Goal: Book appointment/travel/reservation

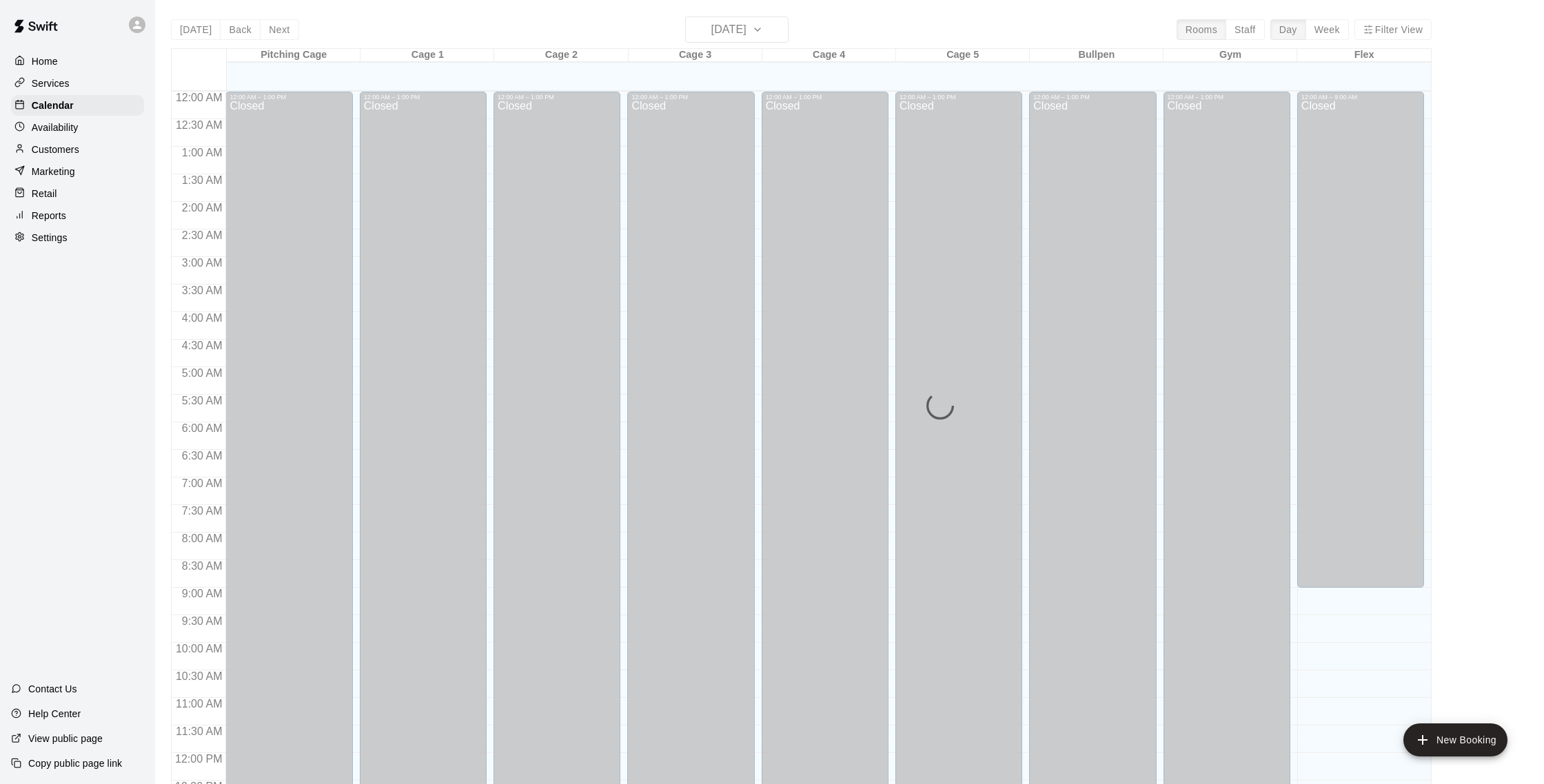
scroll to position [574, 0]
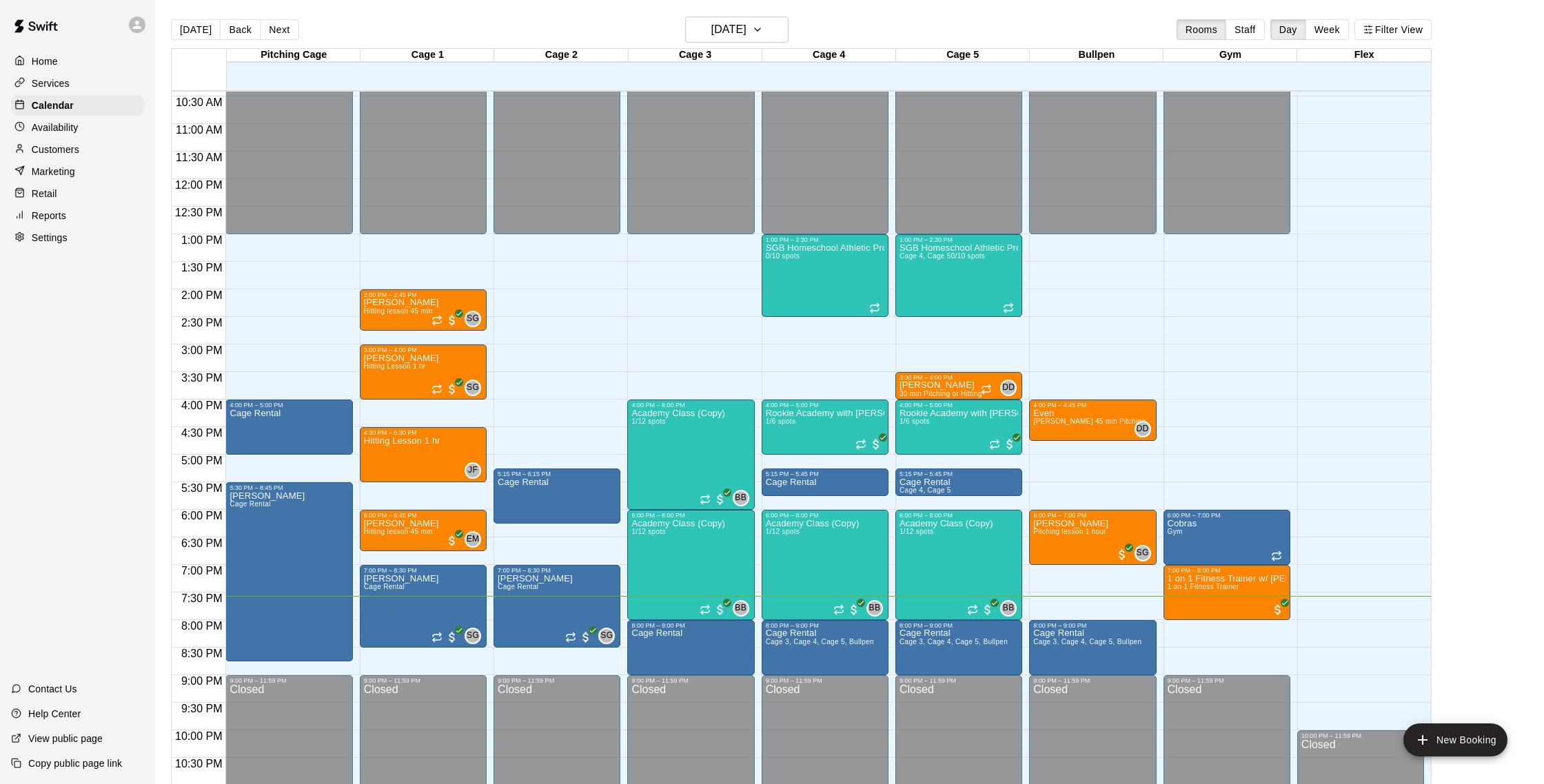
click at [70, 143] on p "Customers" at bounding box center [55, 149] width 47 height 14
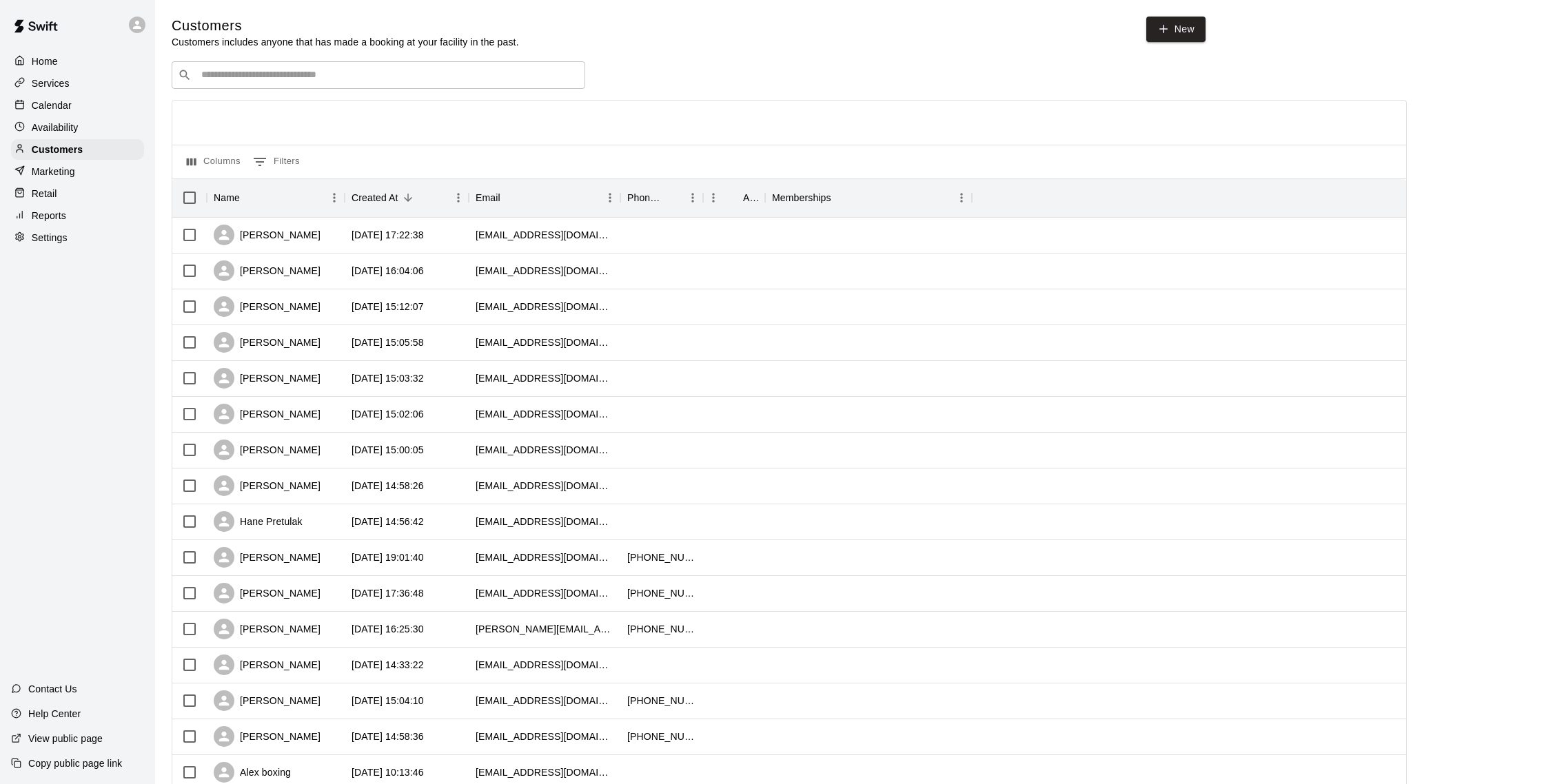
click at [67, 100] on p "Calendar" at bounding box center [51, 106] width 40 height 14
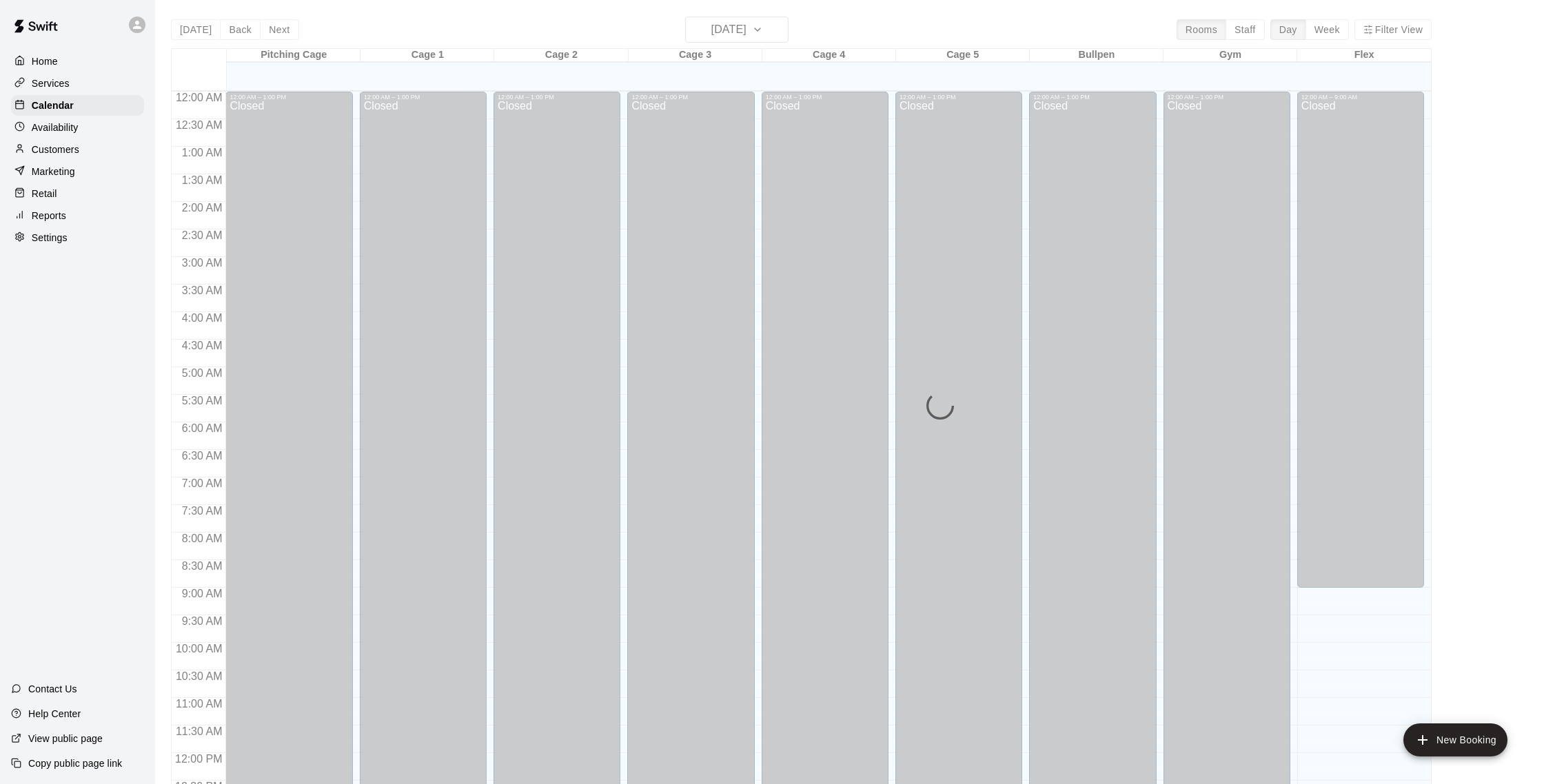
scroll to position [574, 0]
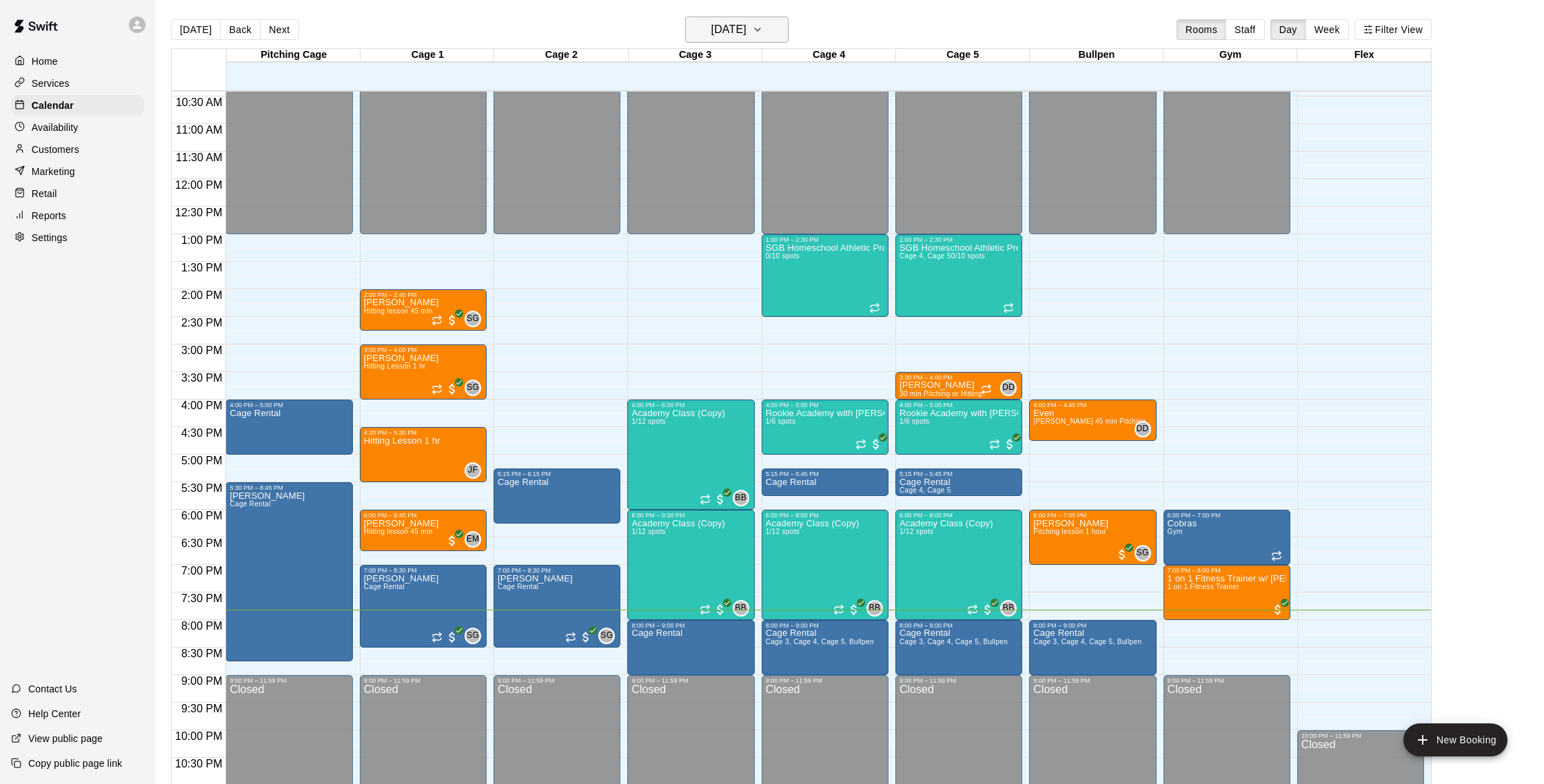
click at [743, 21] on h6 "[DATE]" at bounding box center [729, 29] width 35 height 19
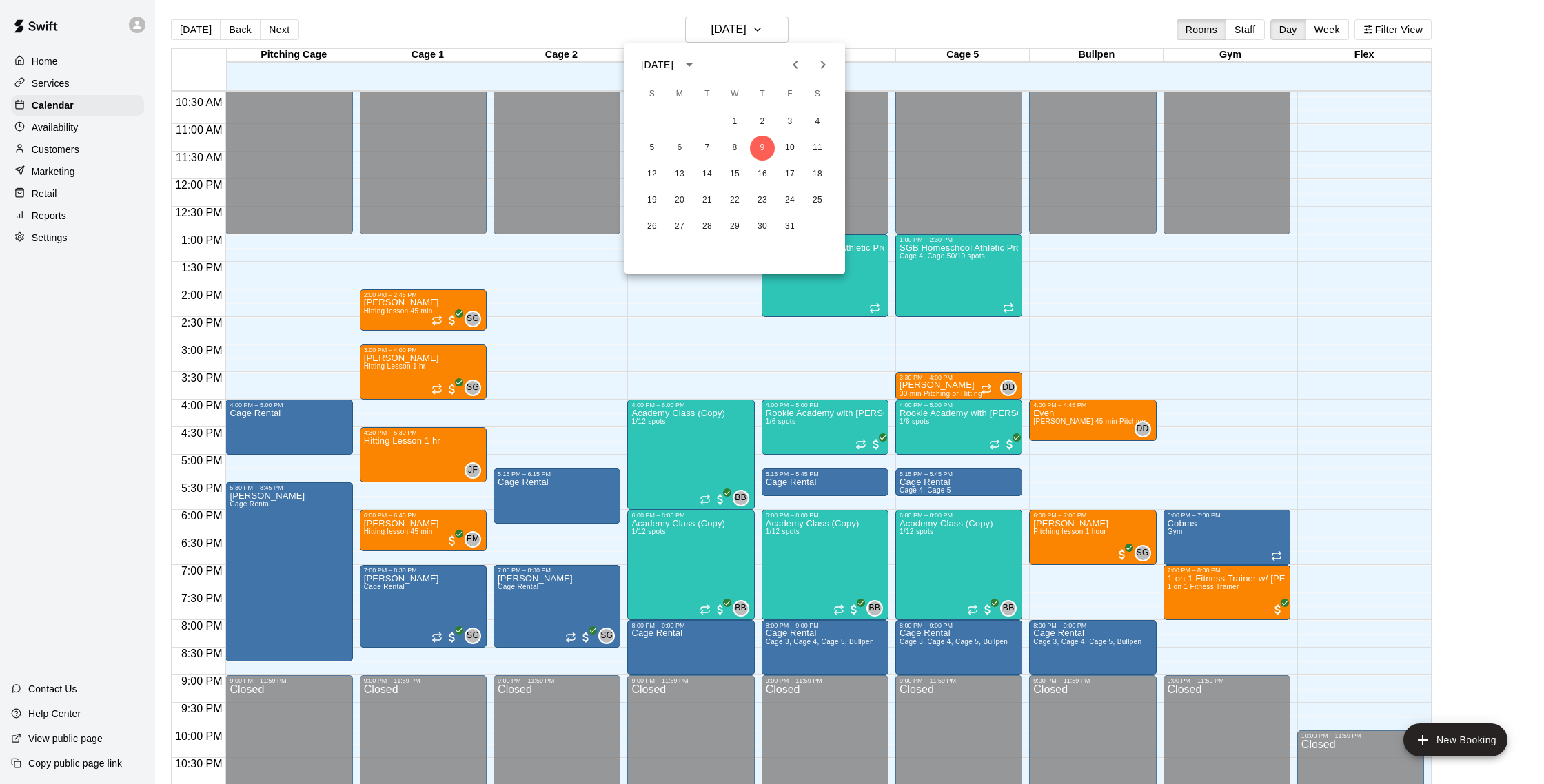
click at [281, 28] on div at bounding box center [772, 392] width 1544 height 784
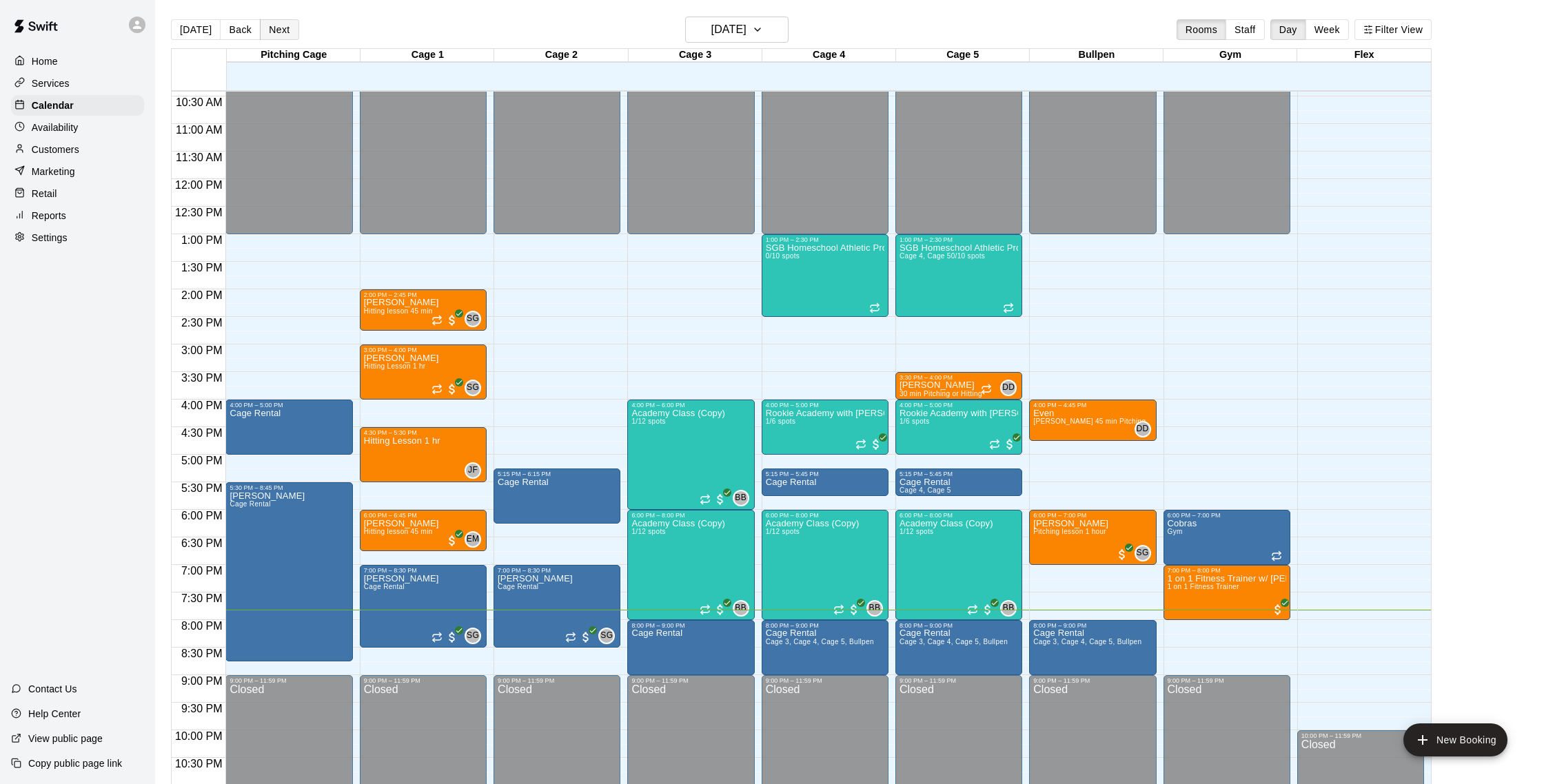
click at [286, 27] on button "Next" at bounding box center [279, 29] width 38 height 21
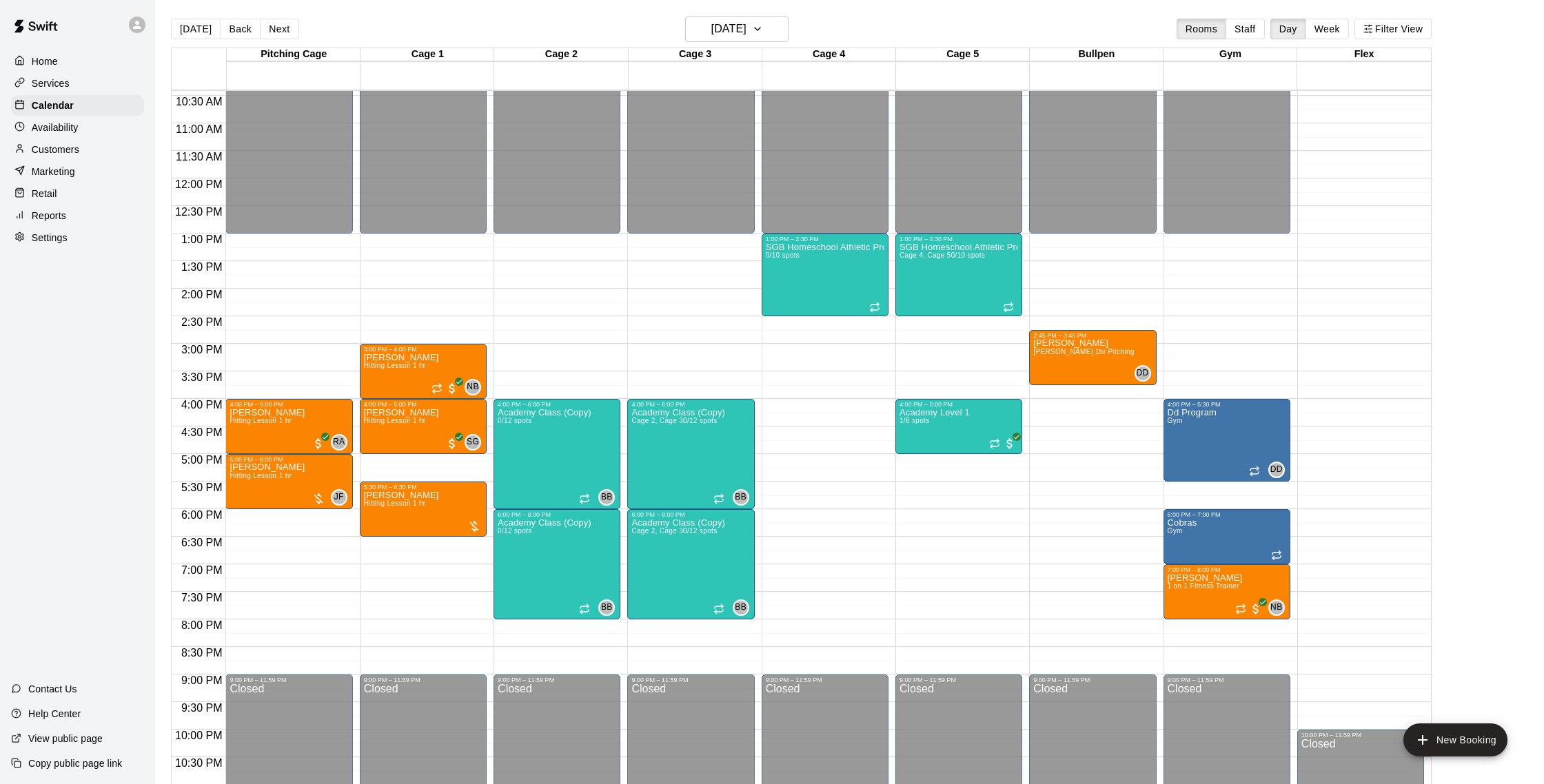
scroll to position [570, 0]
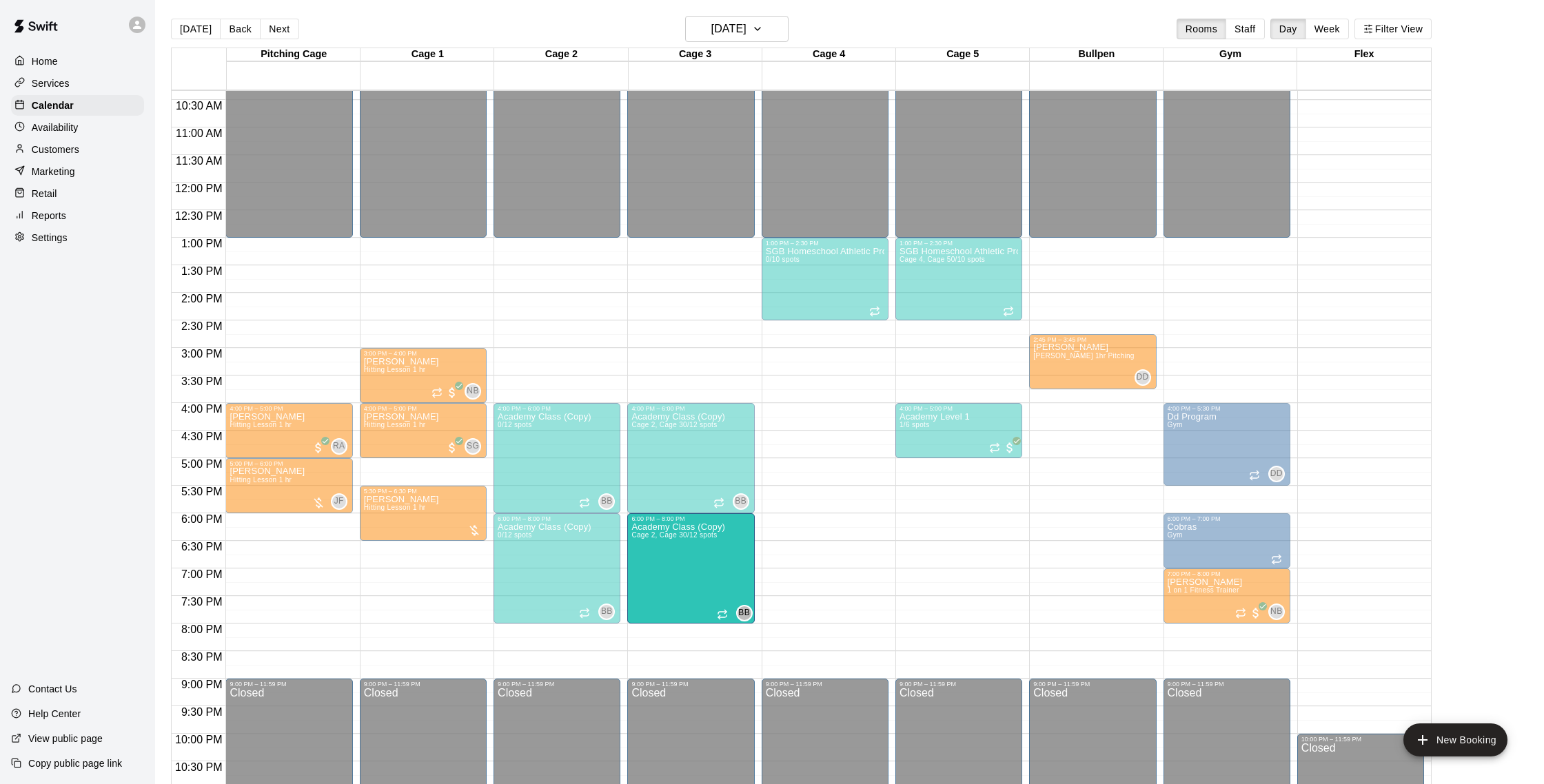
drag, startPoint x: 706, startPoint y: 564, endPoint x: 685, endPoint y: 575, distance: 23.7
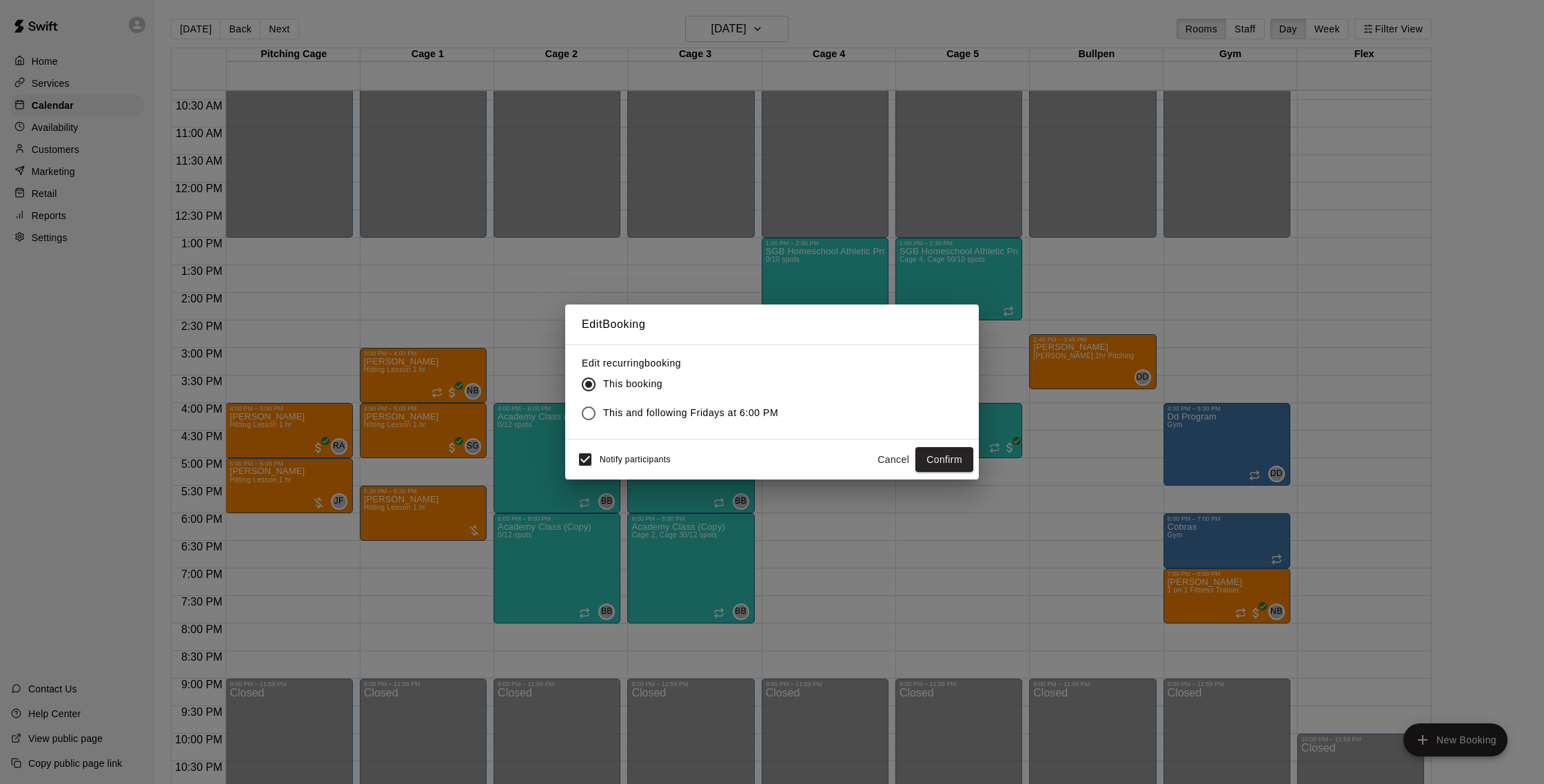
click at [892, 452] on button "Cancel" at bounding box center [893, 459] width 44 height 25
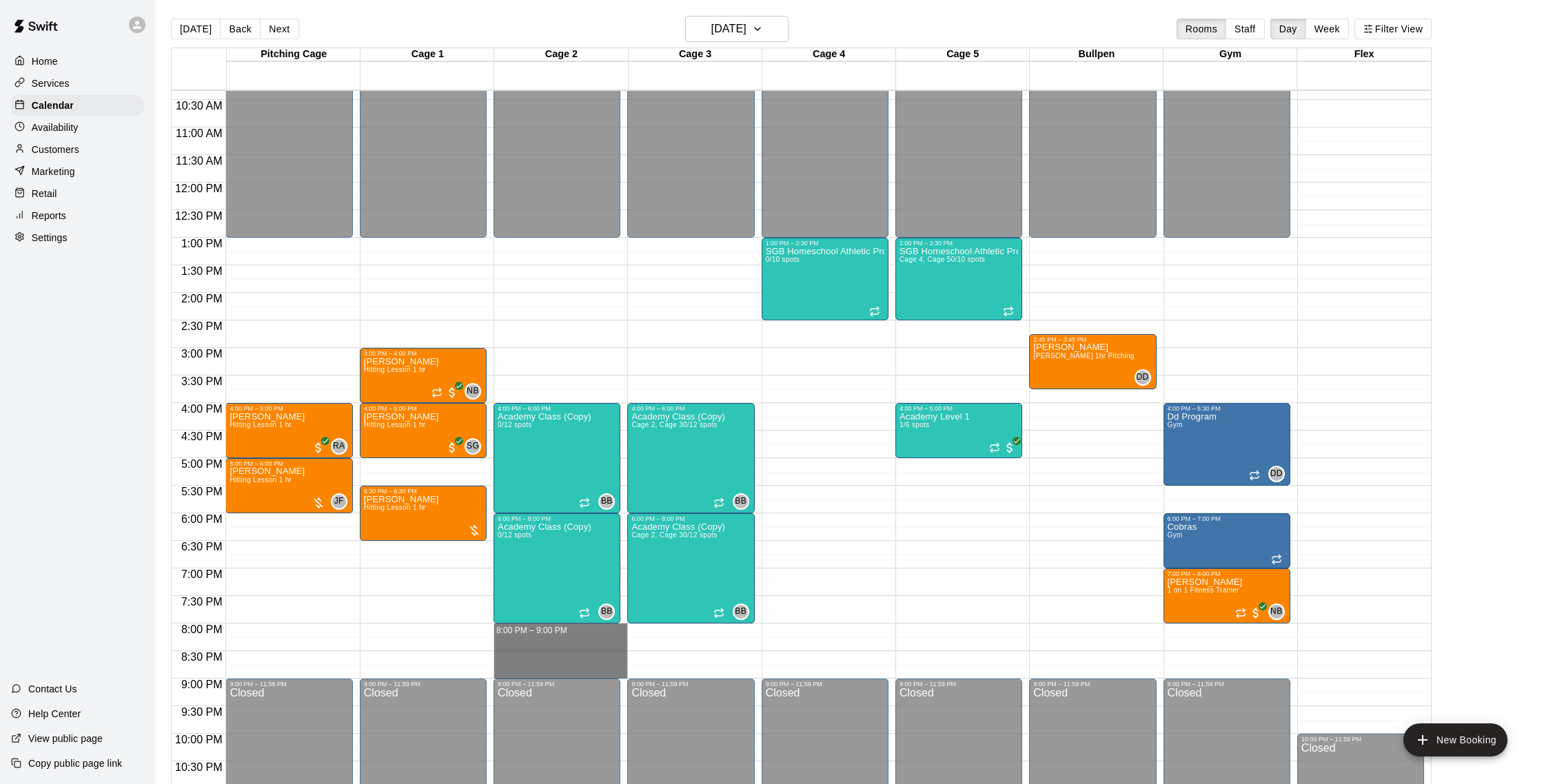
drag, startPoint x: 509, startPoint y: 632, endPoint x: 508, endPoint y: 667, distance: 35.0
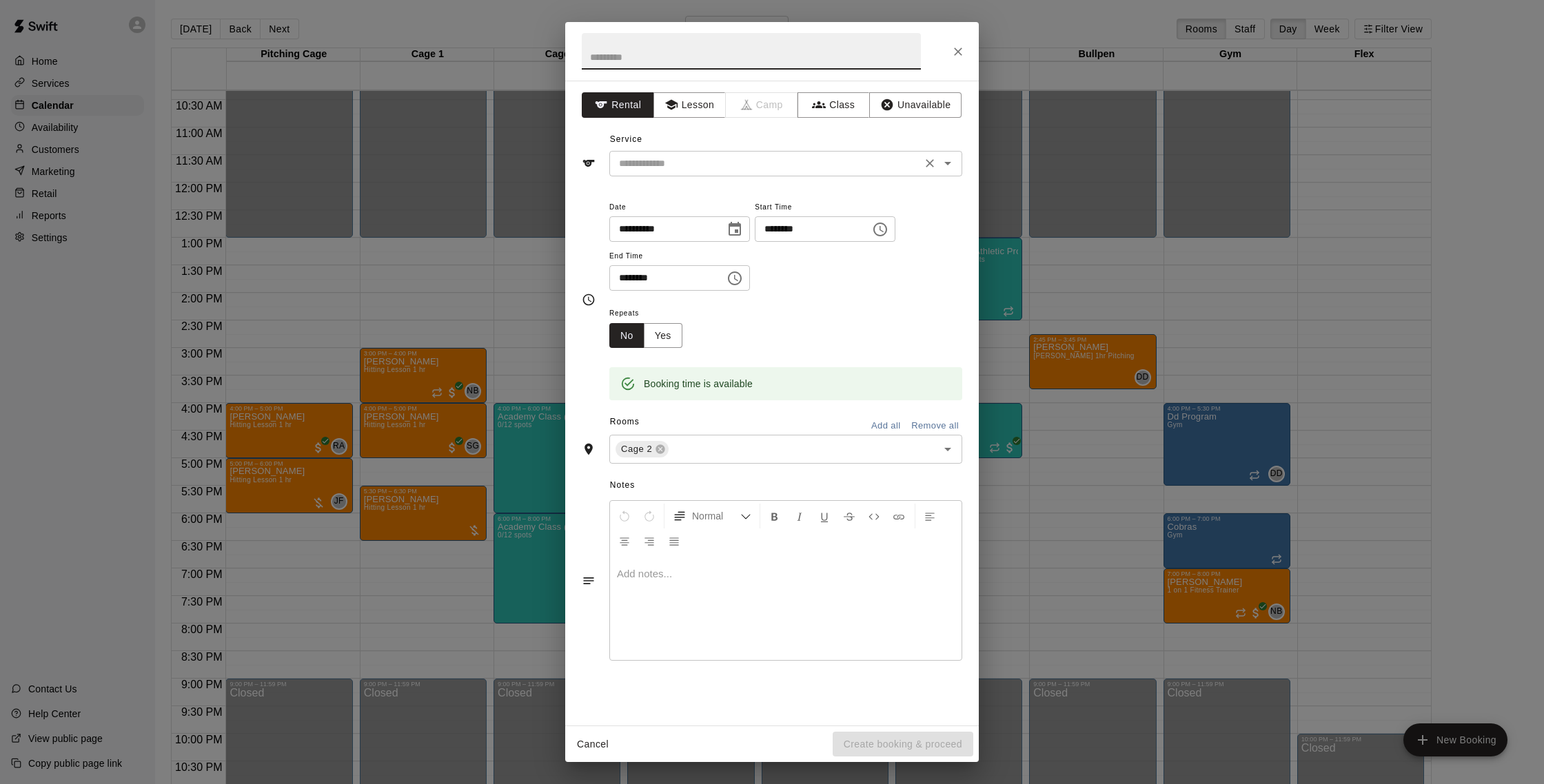
click at [679, 152] on div "​" at bounding box center [785, 163] width 353 height 25
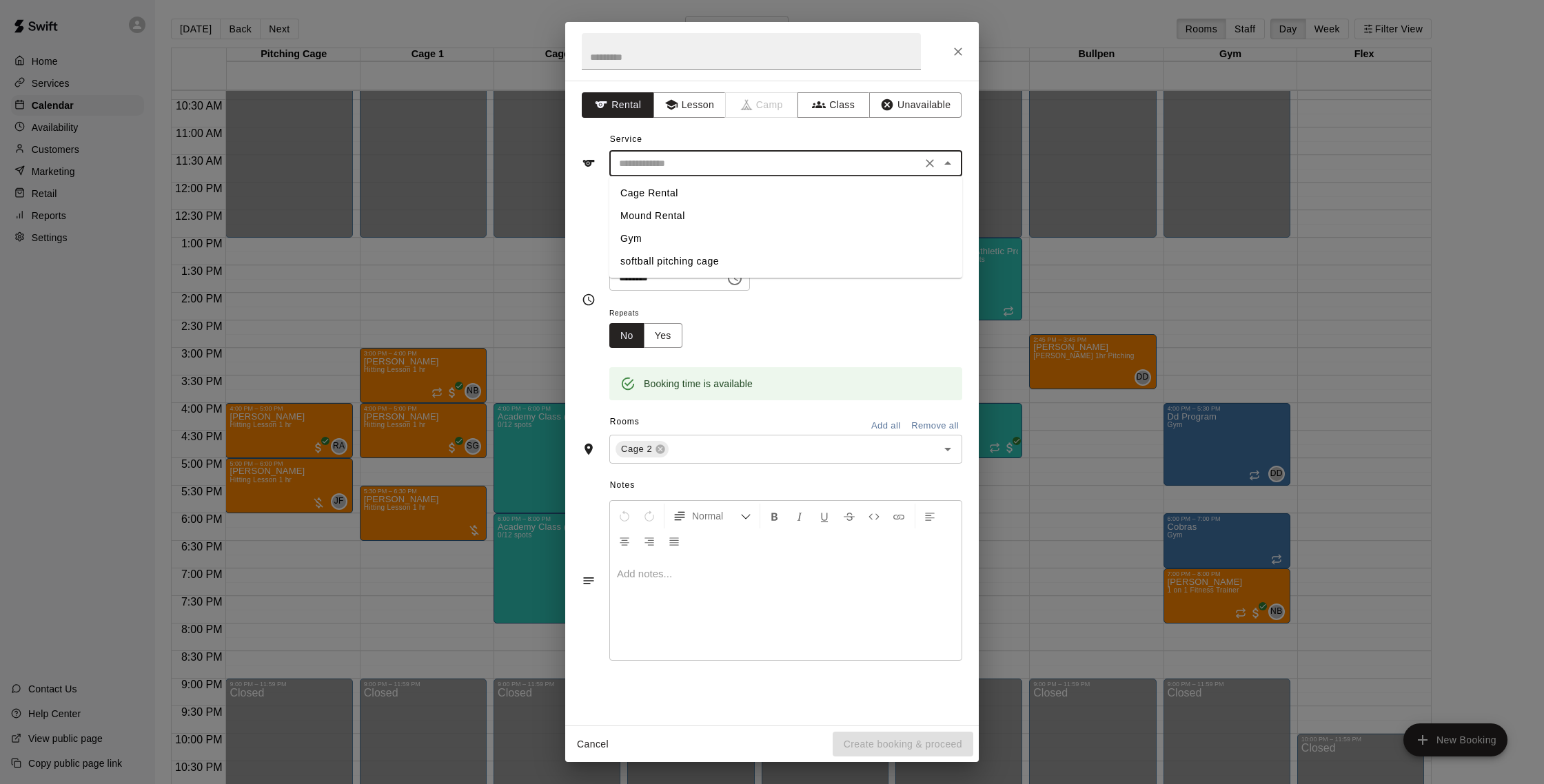
click at [671, 188] on li "Cage Rental" at bounding box center [785, 194] width 353 height 23
type input "**********"
click at [846, 747] on button "Create booking & proceed" at bounding box center [903, 744] width 141 height 25
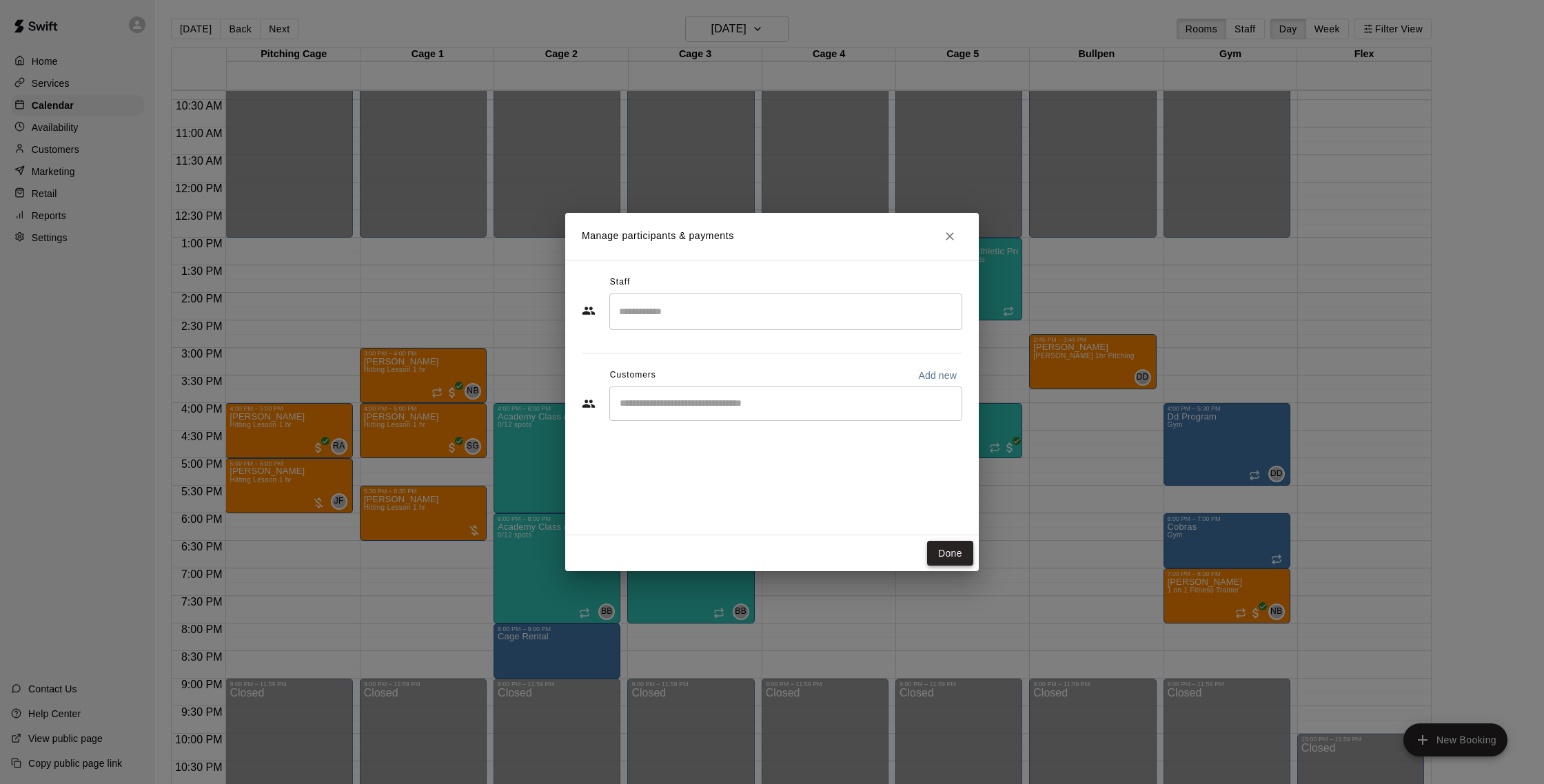
click at [932, 552] on button "Done" at bounding box center [950, 553] width 46 height 25
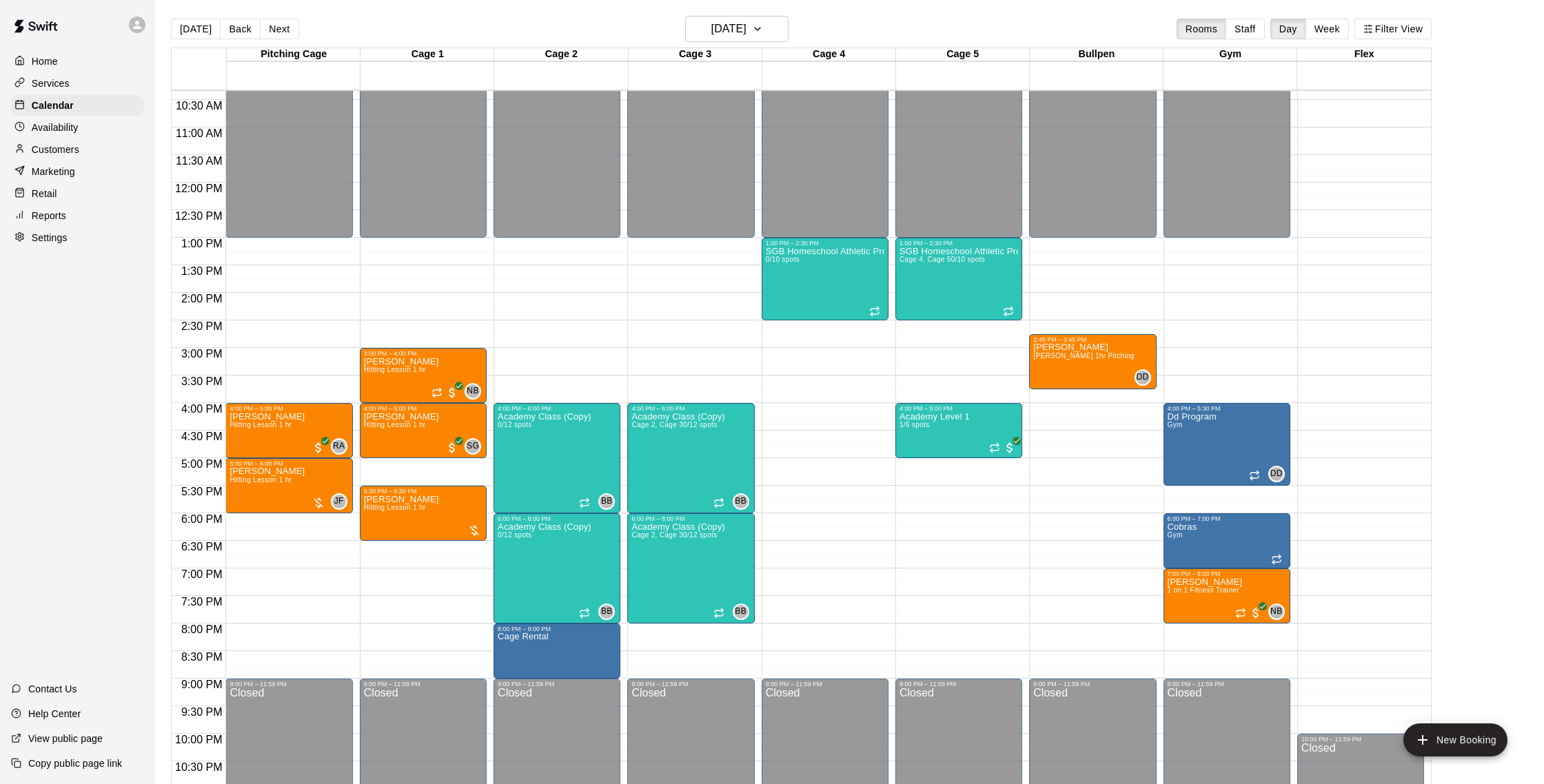
click at [198, 28] on button "[DATE]" at bounding box center [195, 28] width 50 height 21
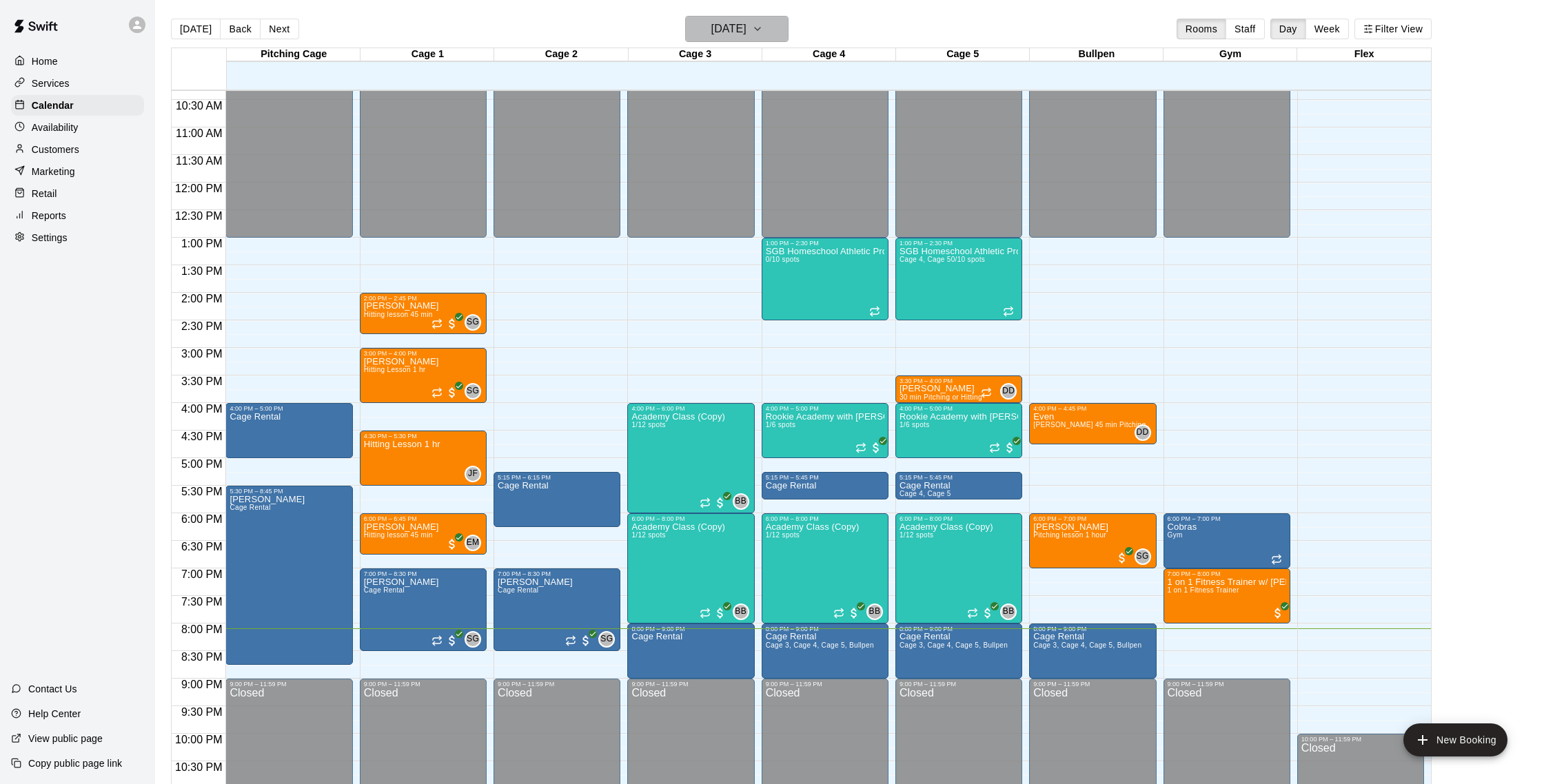
click at [726, 31] on h6 "[DATE]" at bounding box center [729, 28] width 35 height 19
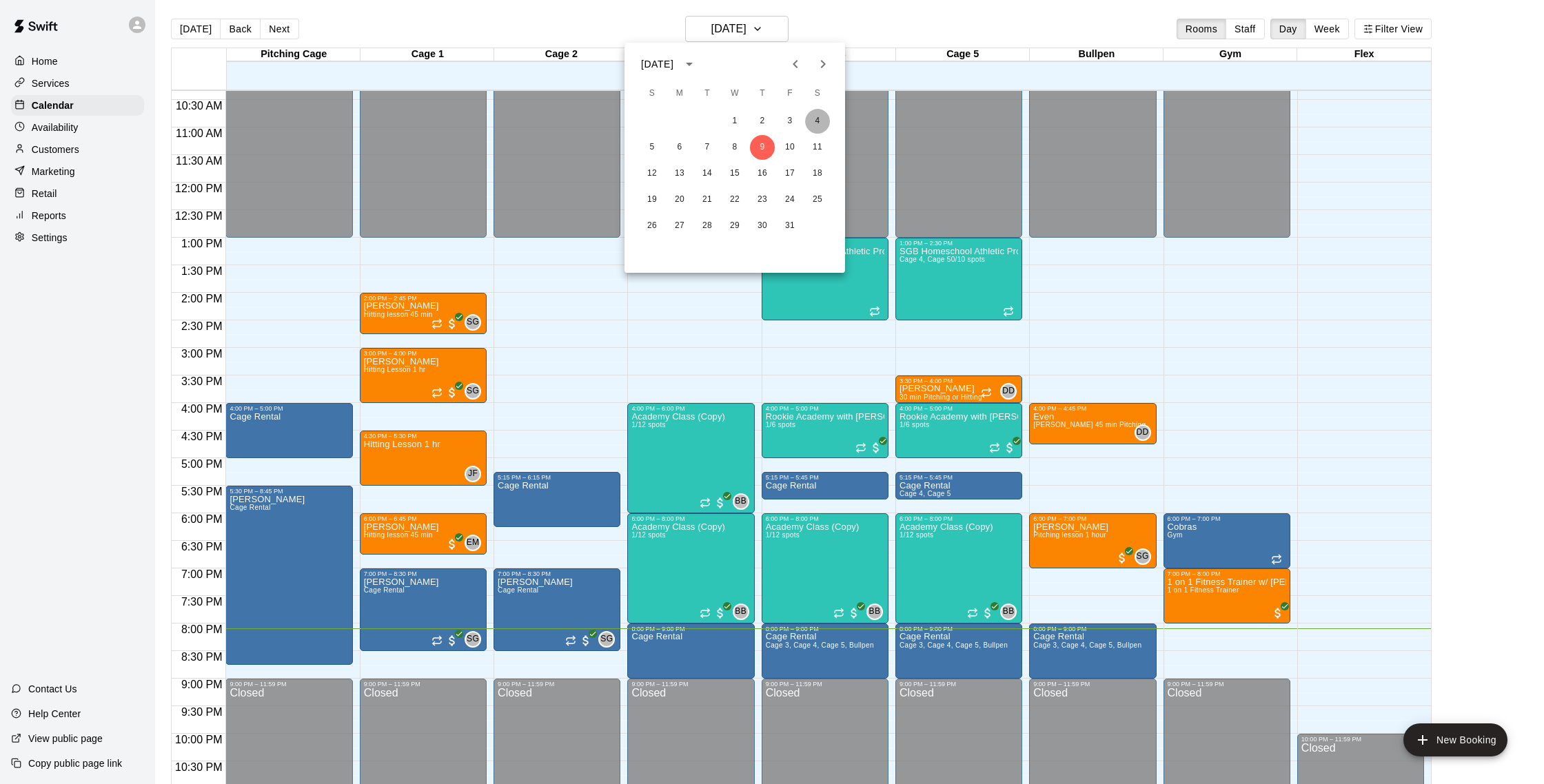
click at [821, 122] on button "4" at bounding box center [817, 121] width 25 height 24
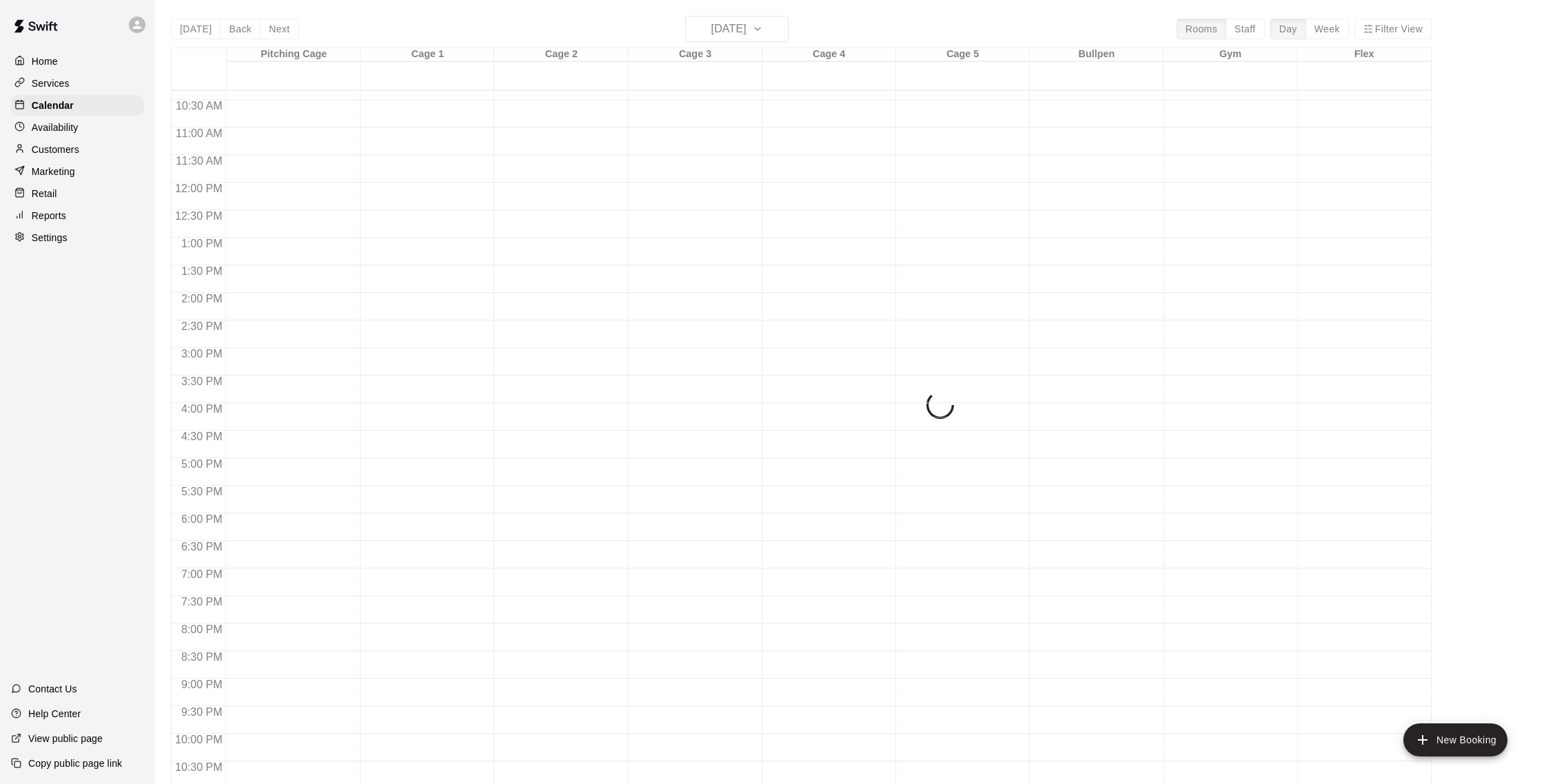
click at [747, 31] on div "[DATE] Back [DATE][DATE] Rooms Staff Day Week Filter View Pitching Cage 04 Sat …" at bounding box center [801, 408] width 1261 height 784
click at [196, 25] on div "[DATE] Back [DATE][DATE] Rooms Staff Day Week Filter View Pitching Cage 04 Sat …" at bounding box center [801, 408] width 1261 height 784
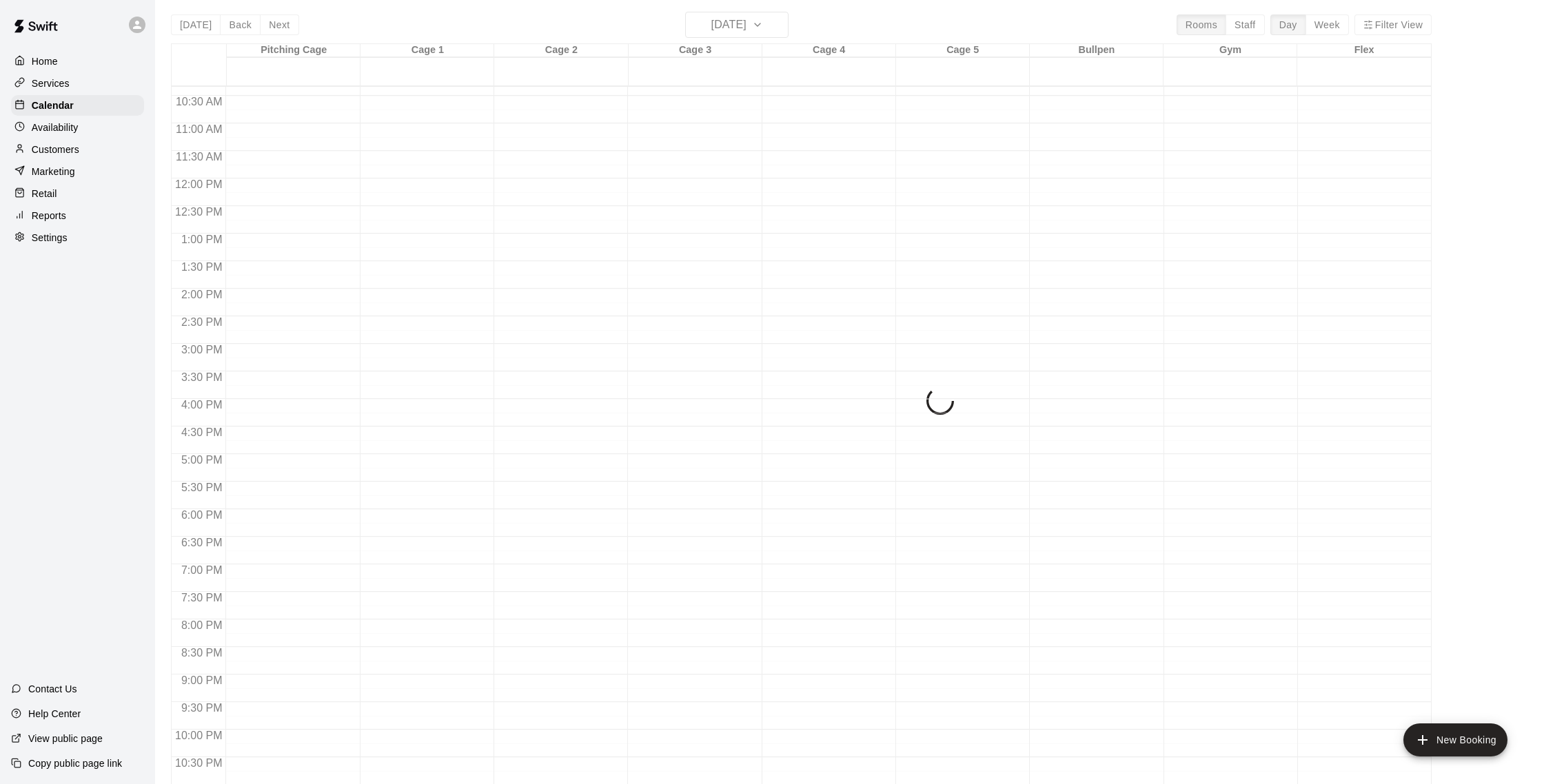
click at [194, 30] on div "[DATE] Back [DATE][DATE] Rooms Staff Day Week Filter View Pitching Cage 04 Sat …" at bounding box center [801, 403] width 1261 height 784
click at [727, 24] on div "[DATE] Back [DATE][DATE] Rooms Staff Day Week Filter View Pitching Cage 04 Sat …" at bounding box center [801, 403] width 1261 height 784
click at [60, 58] on div "Home" at bounding box center [77, 61] width 133 height 21
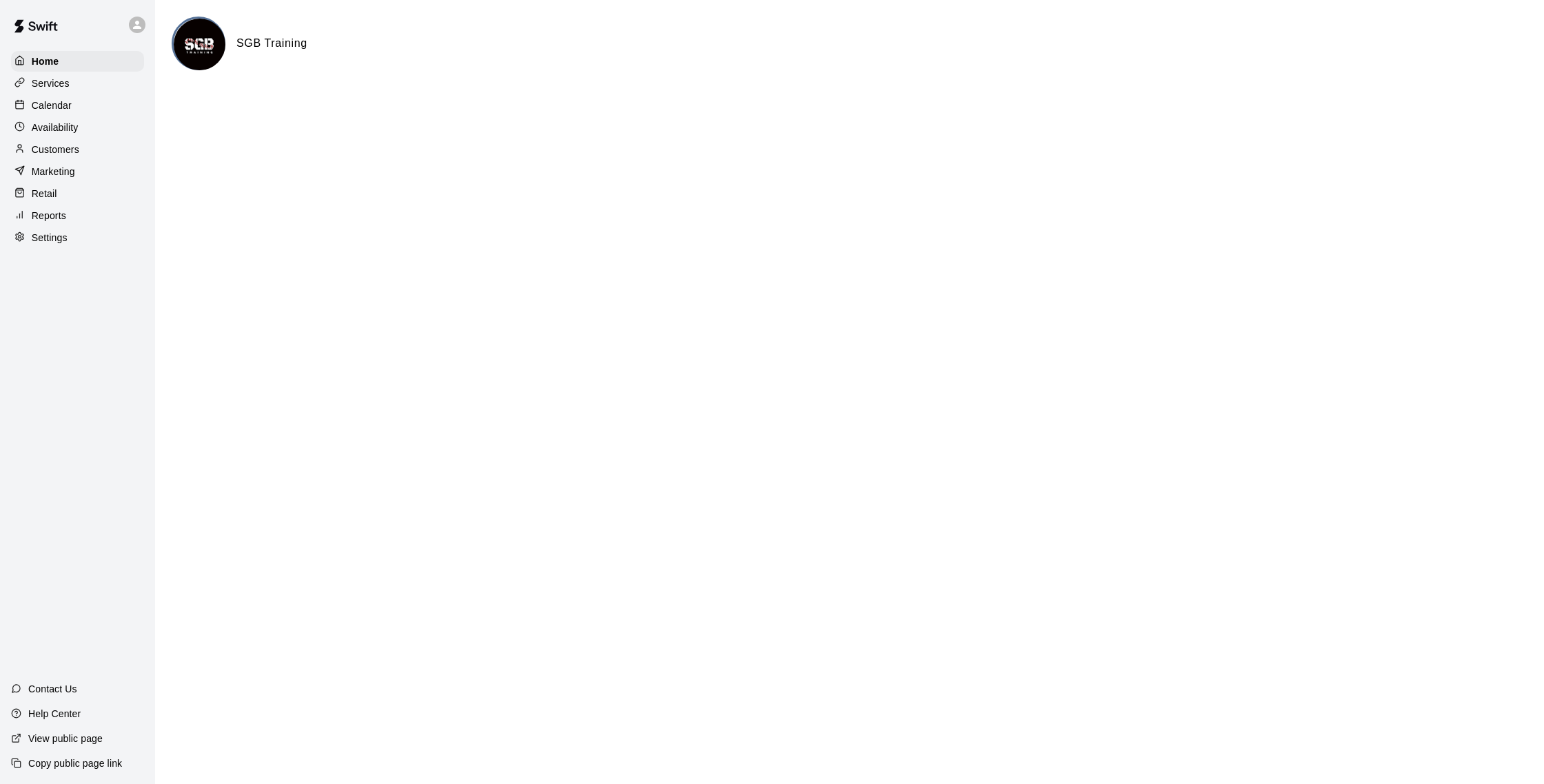
click at [70, 101] on p "Calendar" at bounding box center [51, 106] width 40 height 14
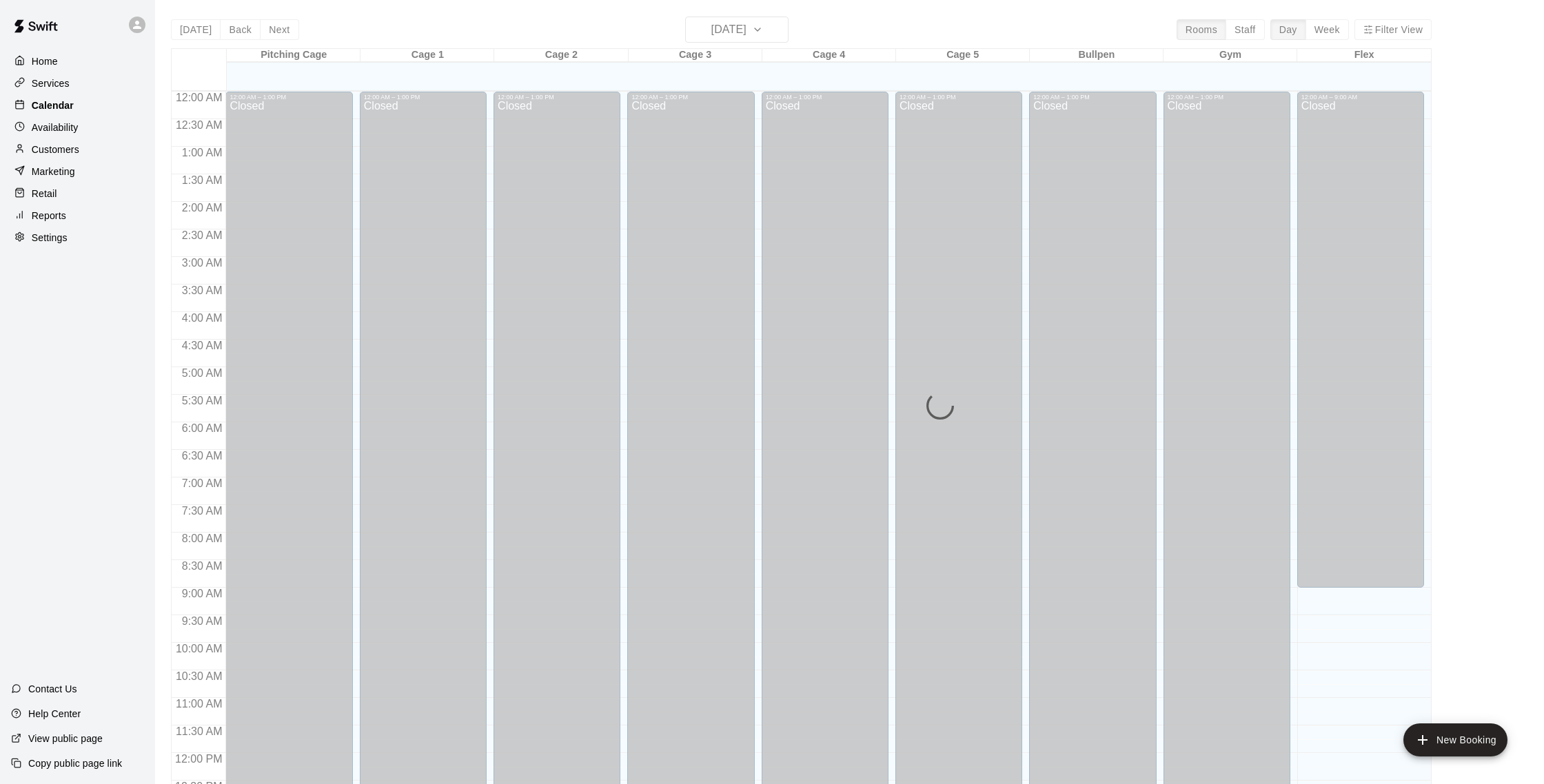
scroll to position [574, 0]
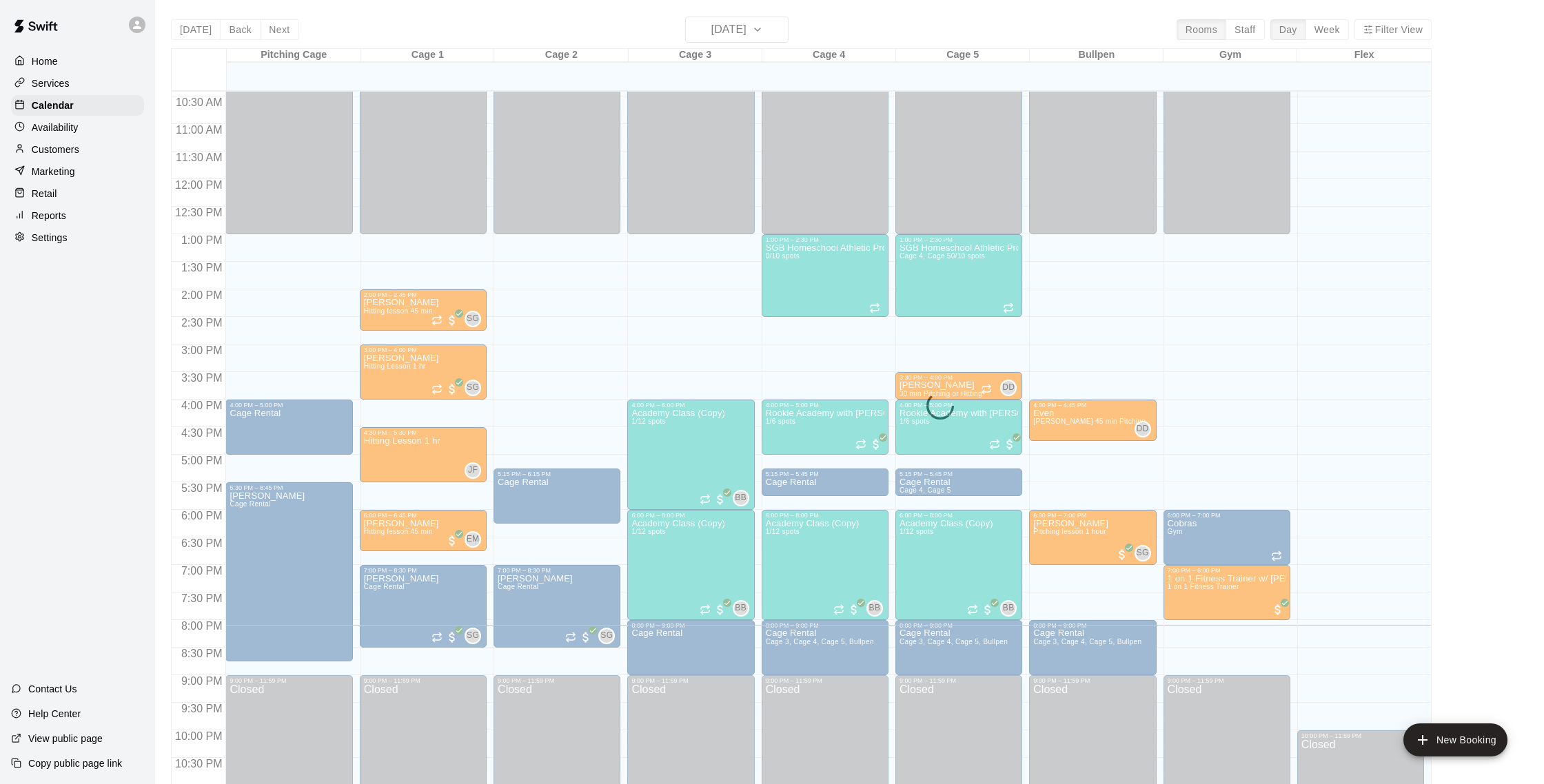
click at [809, 12] on main "[DATE] Back [DATE][DATE] Rooms Staff Day Week Filter View Pitching Cage 09 Thu …" at bounding box center [849, 403] width 1389 height 806
